Goal: Task Accomplishment & Management: Manage account settings

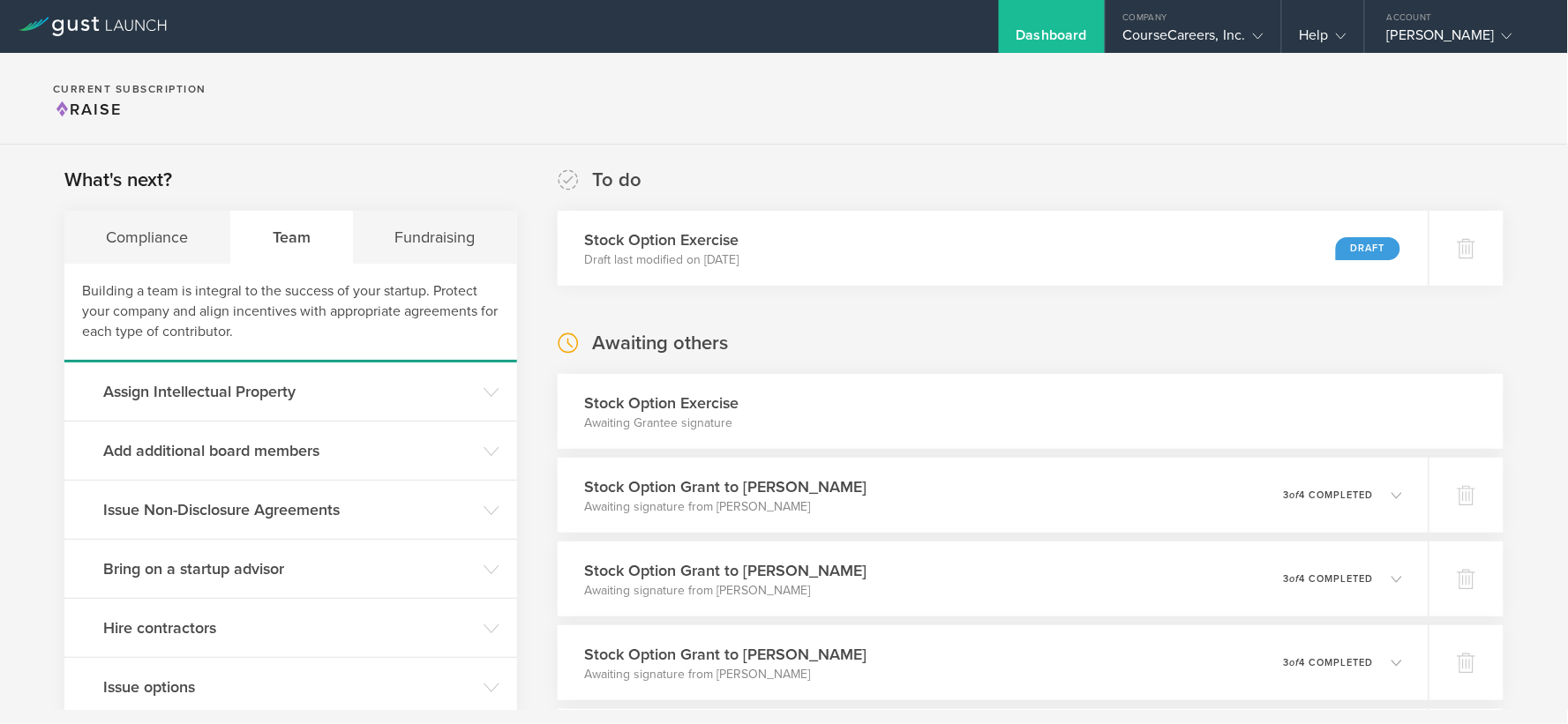
click at [951, 397] on div "Stock Option Exercise Awaiting Grantee signature" at bounding box center [1031, 411] width 946 height 75
click at [847, 415] on div "Stock Option Exercise Awaiting Grantee signature" at bounding box center [1031, 411] width 946 height 75
click at [845, 415] on div "Stock Option Exercise Awaiting Grantee signature" at bounding box center [1031, 411] width 946 height 75
click at [785, 415] on div "Stock Option Exercise Awaiting Grantee signature" at bounding box center [1031, 411] width 946 height 75
click at [786, 415] on div "Stock Option Exercise Awaiting Grantee signature" at bounding box center [1031, 411] width 946 height 75
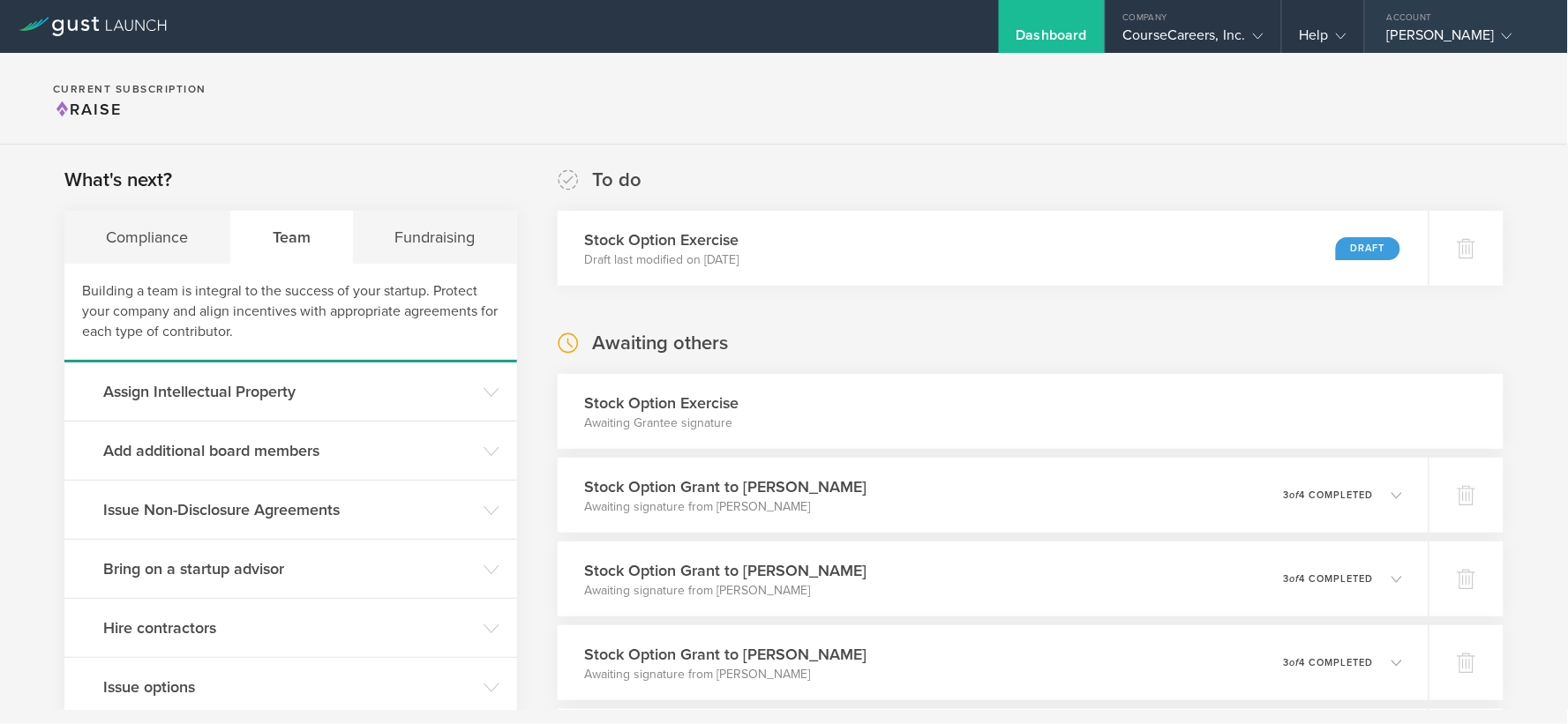
click at [1416, 39] on div "[PERSON_NAME]" at bounding box center [1461, 40] width 150 height 26
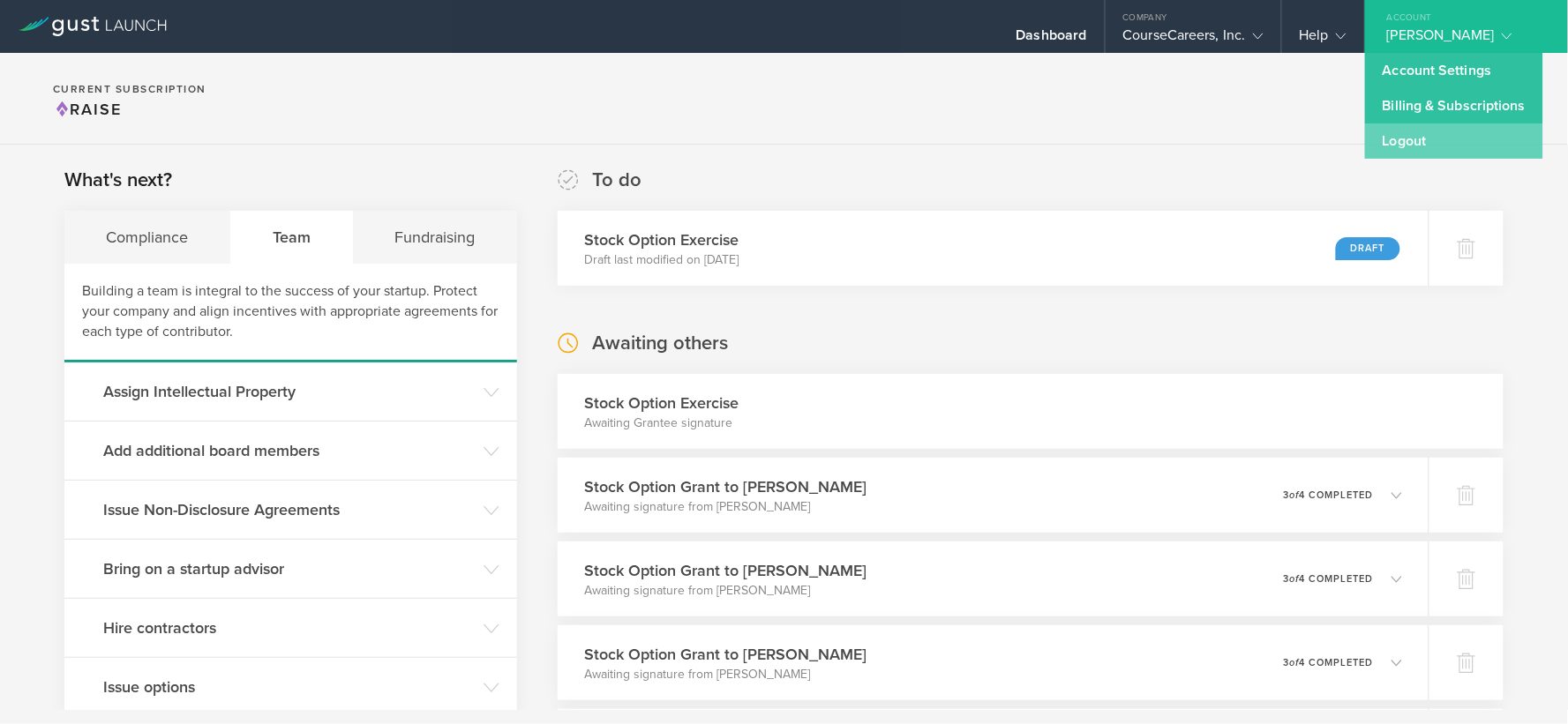
click at [1404, 132] on link "Logout" at bounding box center [1454, 141] width 178 height 35
